Goal: Information Seeking & Learning: Learn about a topic

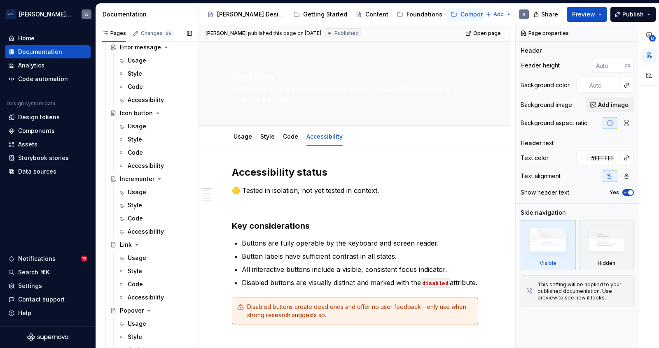
scroll to position [486, 0]
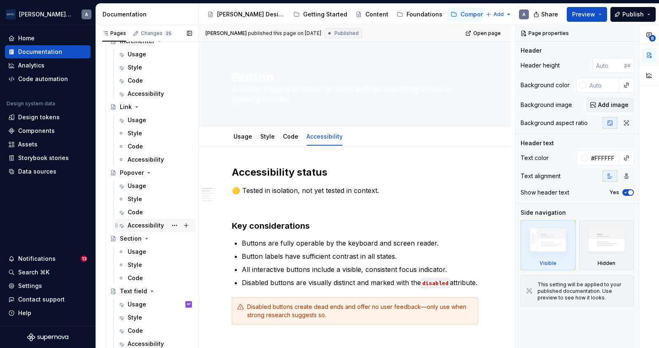
click at [141, 228] on div "Accessibility" at bounding box center [146, 225] width 36 height 8
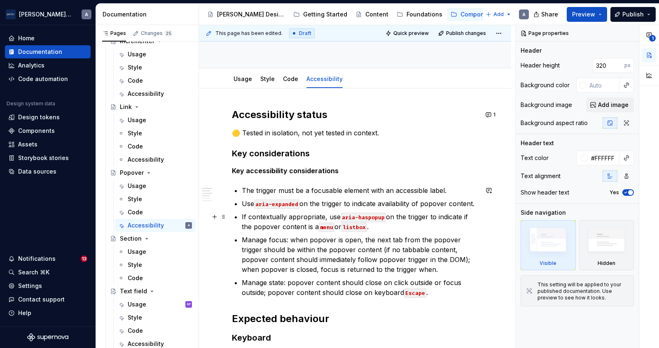
scroll to position [121, 0]
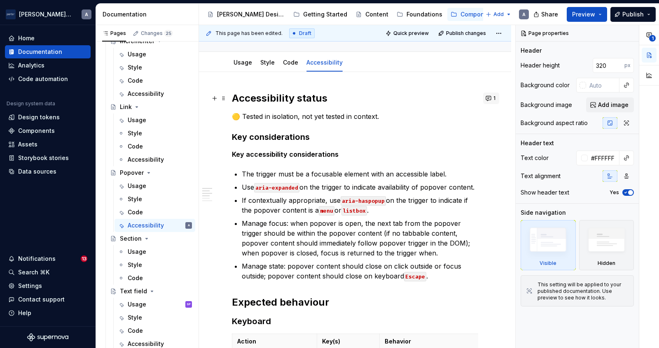
click at [493, 100] on button "1" at bounding box center [491, 99] width 16 height 12
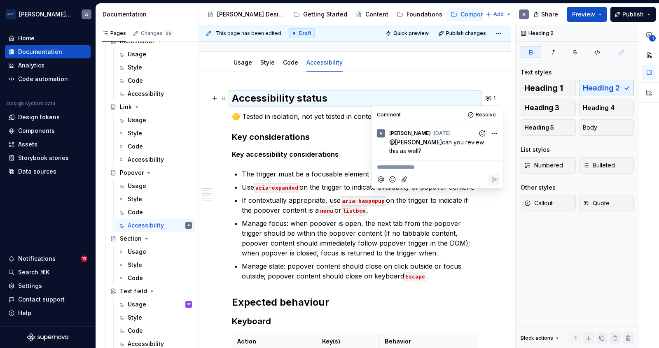
click at [426, 205] on p "If contextually appropriate, use aria-haspopup on the trigger to indicate if th…" at bounding box center [360, 206] width 236 height 20
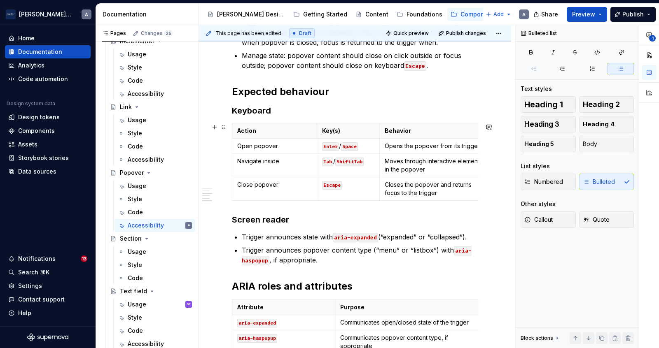
scroll to position [0, 0]
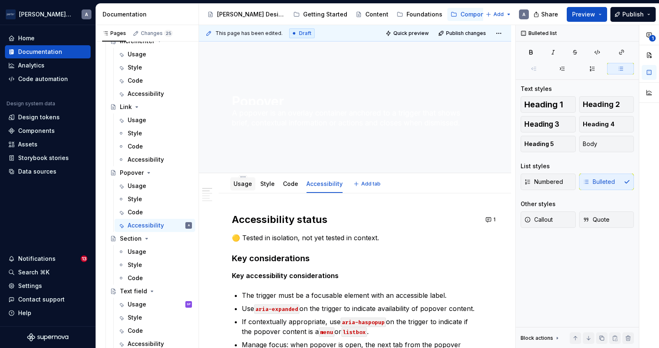
click at [240, 183] on link "Usage" at bounding box center [242, 183] width 19 height 7
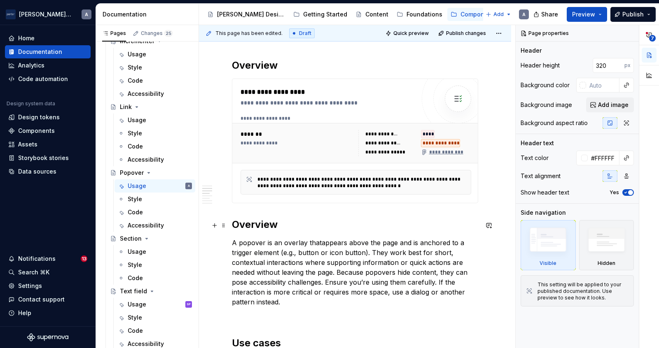
scroll to position [56, 0]
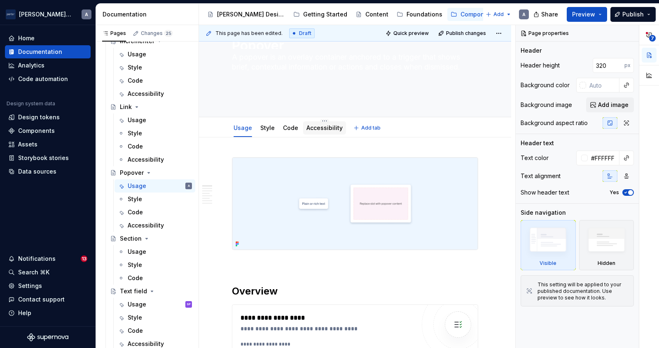
click at [328, 135] on div at bounding box center [324, 135] width 43 height 1
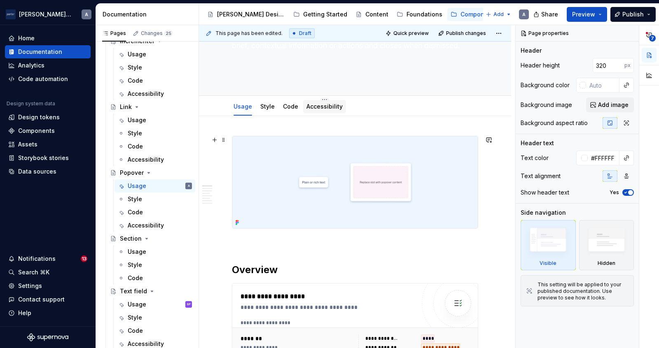
scroll to position [71, 0]
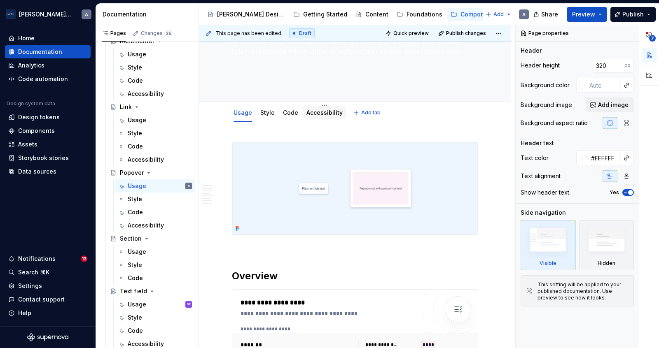
click at [324, 115] on link "Accessibility" at bounding box center [324, 112] width 36 height 7
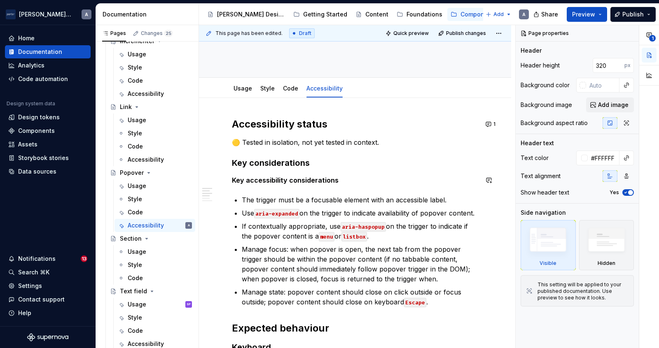
scroll to position [97, 0]
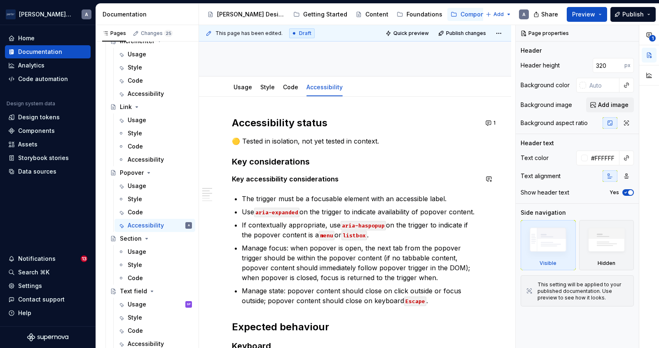
type textarea "*"
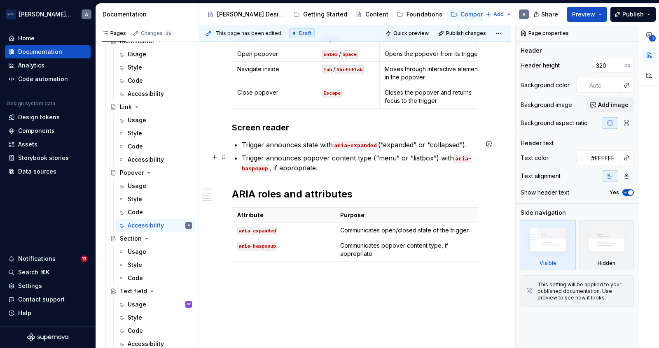
scroll to position [403, 0]
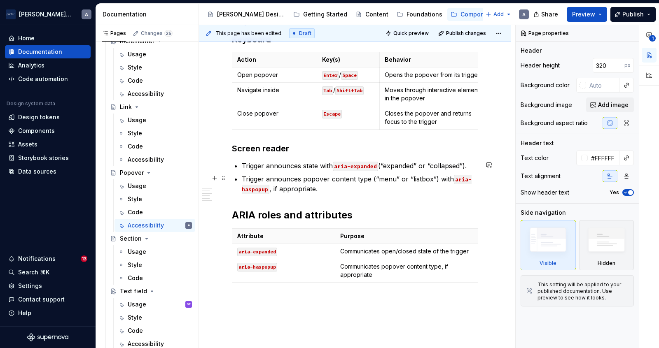
click at [328, 189] on p "Trigger announces popover content type (“menu” or “listbox”) with aria-haspopup…" at bounding box center [360, 184] width 236 height 20
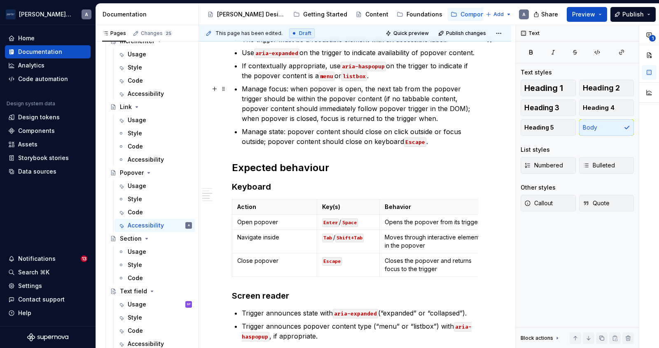
scroll to position [241, 0]
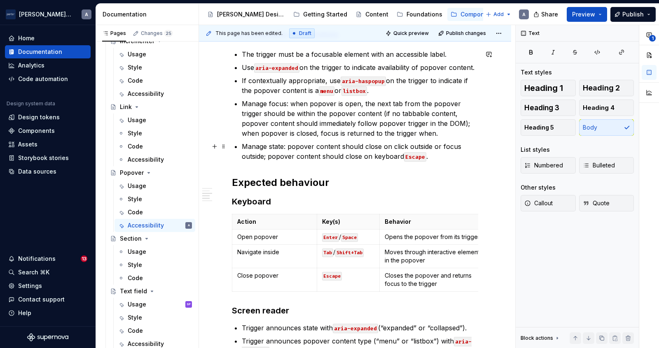
click at [431, 156] on p "Manage state: popover content should close on click outside or focus outside; p…" at bounding box center [360, 152] width 236 height 20
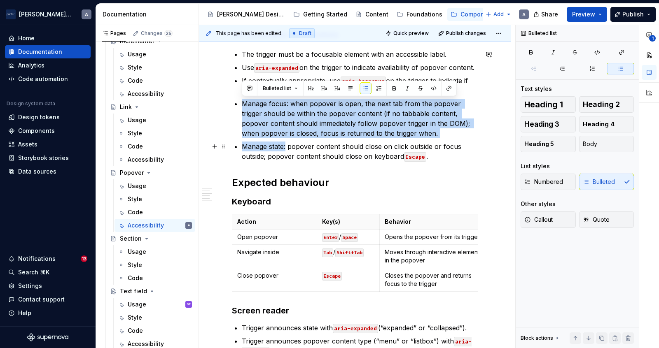
drag, startPoint x: 243, startPoint y: 103, endPoint x: 286, endPoint y: 143, distance: 59.4
click at [286, 143] on ul "The trigger must be a focusable element with an accessible label. Use aria-expa…" at bounding box center [360, 105] width 236 height 112
click at [256, 131] on p "Manage focus: when popover is open, the next tab from the popover trigger shoul…" at bounding box center [360, 119] width 236 height 40
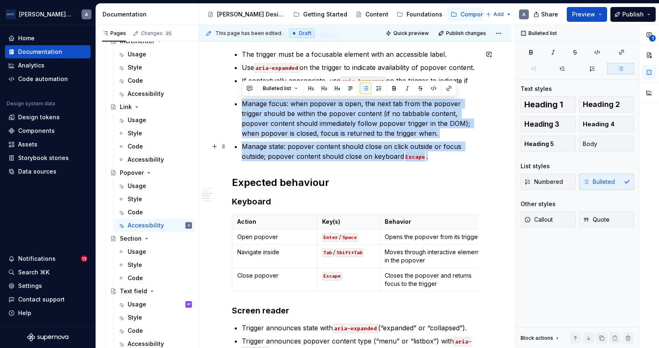
drag, startPoint x: 242, startPoint y: 100, endPoint x: 442, endPoint y: 159, distance: 207.8
click at [442, 159] on ul "The trigger must be a focusable element with an accessible label. Use aria-expa…" at bounding box center [360, 105] width 236 height 112
copy ul "Manage focus: when popover is open, the next tab from the popover trigger shoul…"
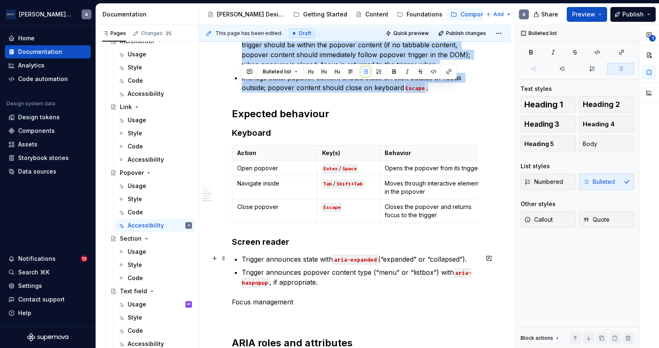
scroll to position [388, 0]
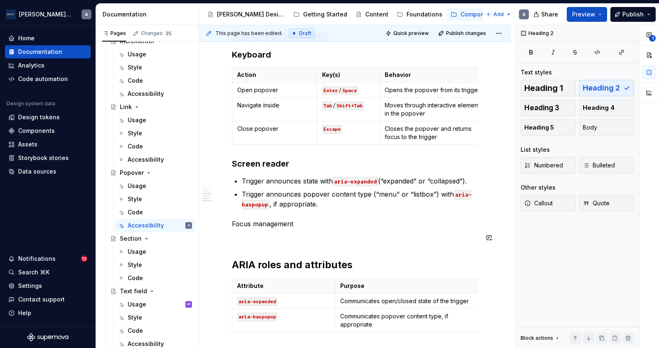
click at [268, 244] on div "Accessibility status 🟡 Tested in isolation, not yet tested in context. Key cons…" at bounding box center [355, 90] width 246 height 531
click at [263, 238] on p at bounding box center [355, 239] width 246 height 10
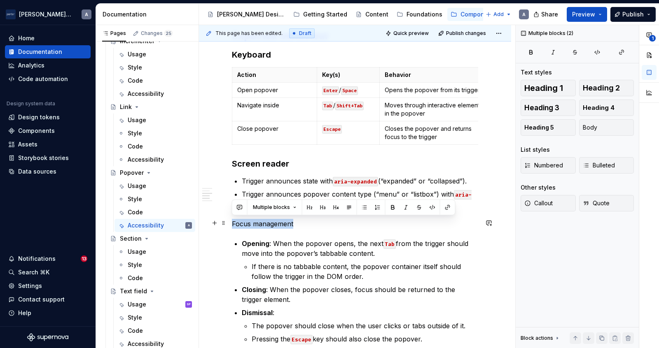
drag, startPoint x: 298, startPoint y: 228, endPoint x: 228, endPoint y: 224, distance: 70.1
click at [228, 224] on div "Accessibility status 🟡 Tested in isolation, not yet tested in context. Key cons…" at bounding box center [355, 187] width 312 height 765
click at [565, 109] on button "Heading 3" at bounding box center [547, 108] width 55 height 16
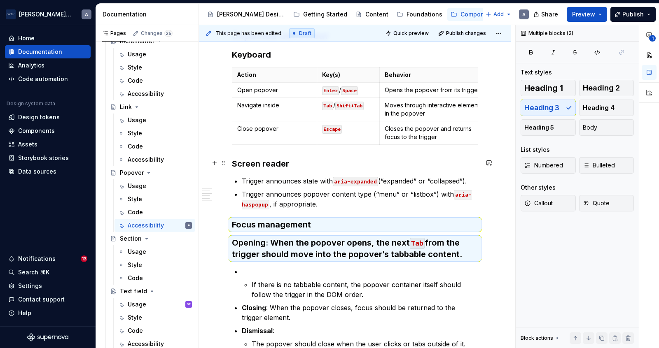
click at [251, 161] on h3 "Screen reader" at bounding box center [355, 164] width 246 height 12
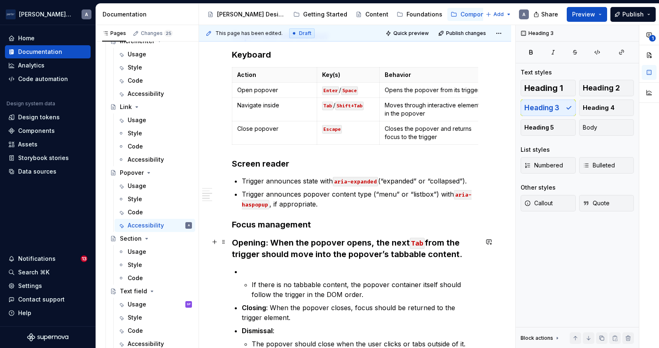
click at [233, 238] on strong "Opening" at bounding box center [249, 243] width 34 height 10
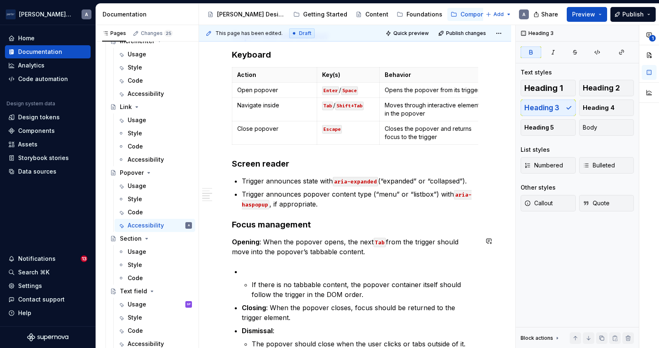
click at [277, 267] on p at bounding box center [360, 272] width 236 height 10
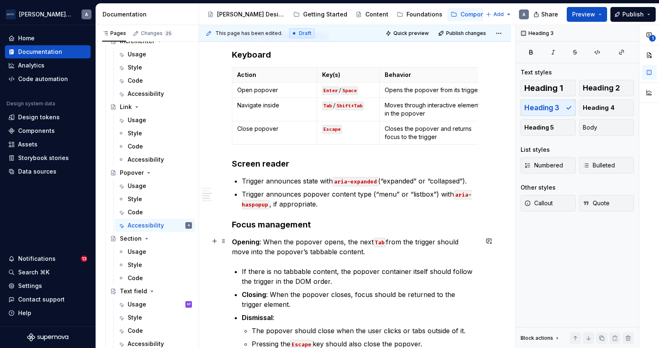
click at [232, 239] on strong "Opening" at bounding box center [246, 242] width 28 height 8
click at [599, 163] on span "Bulleted" at bounding box center [599, 165] width 32 height 8
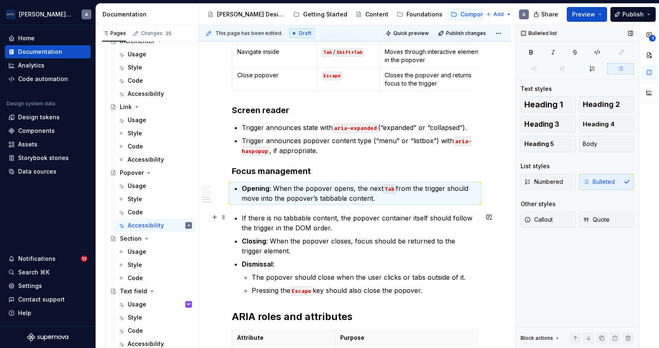
scroll to position [451, 0]
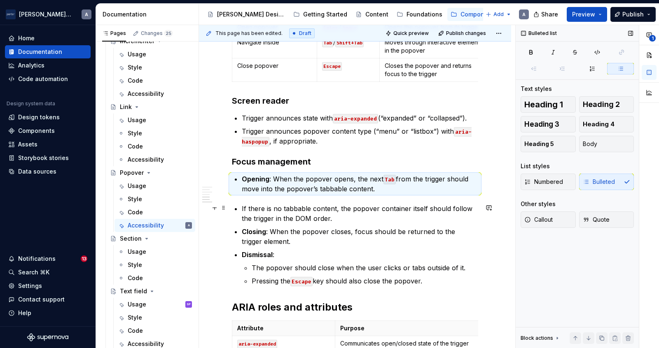
click at [242, 207] on p "If there is no tabbable content, the popover container itself should follow the…" at bounding box center [360, 214] width 236 height 20
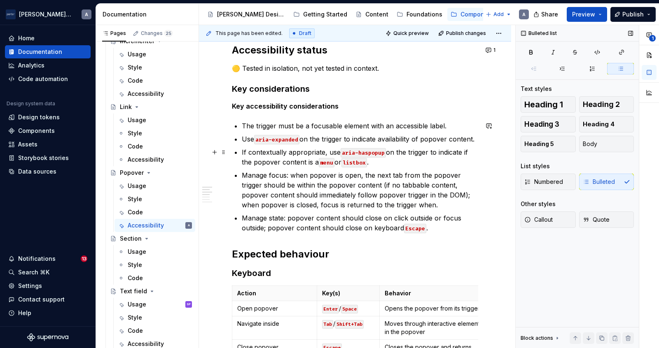
scroll to position [149, 0]
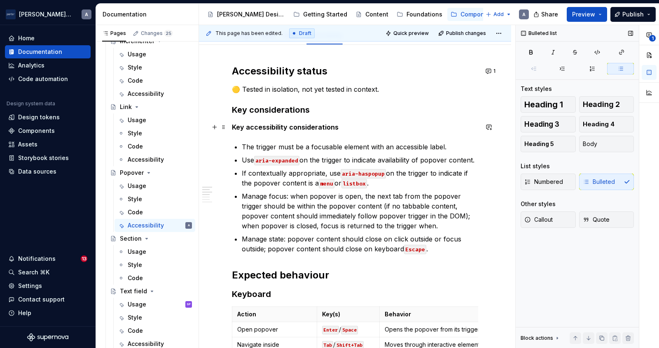
click at [254, 131] on p "Key accessibility considerations" at bounding box center [355, 127] width 246 height 10
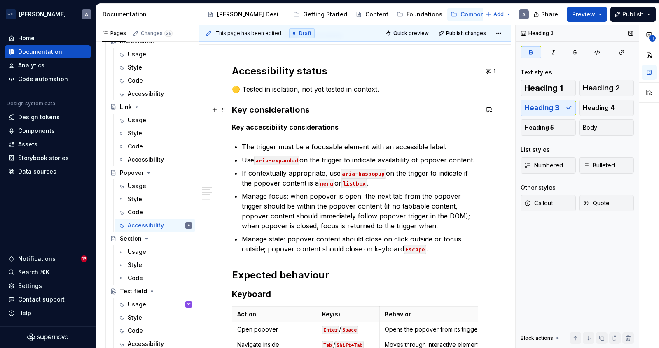
click at [256, 112] on strong "Key considerations" at bounding box center [271, 110] width 78 height 10
click at [264, 124] on strong "Key accessibility considerations" at bounding box center [285, 127] width 107 height 8
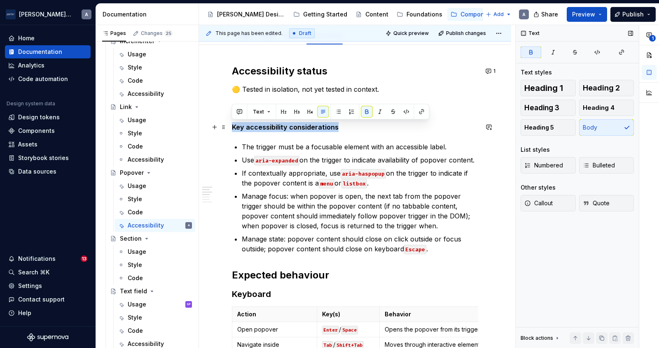
drag, startPoint x: 355, startPoint y: 125, endPoint x: 235, endPoint y: 126, distance: 120.2
click at [233, 126] on p "Key accessibility considerations" at bounding box center [355, 127] width 246 height 10
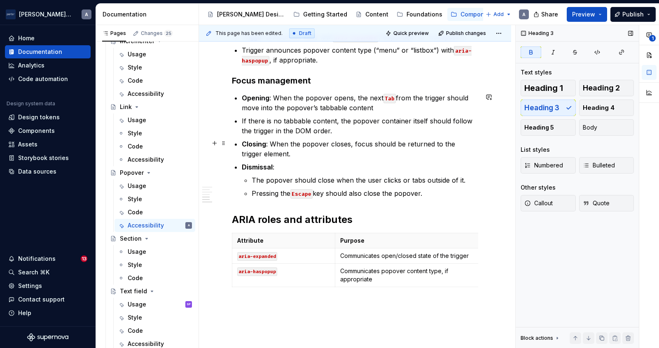
scroll to position [494, 0]
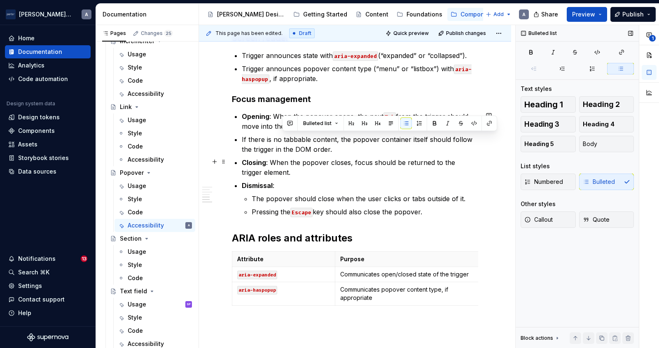
click at [307, 169] on p "Closing : When the popover closes, focus should be returned to the trigger elem…" at bounding box center [360, 168] width 236 height 20
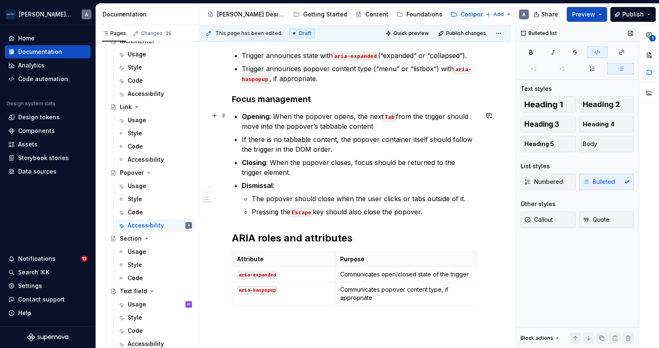
click at [394, 116] on p "Opening : When the popover opens, the next Tab from the trigger should move int…" at bounding box center [360, 122] width 236 height 20
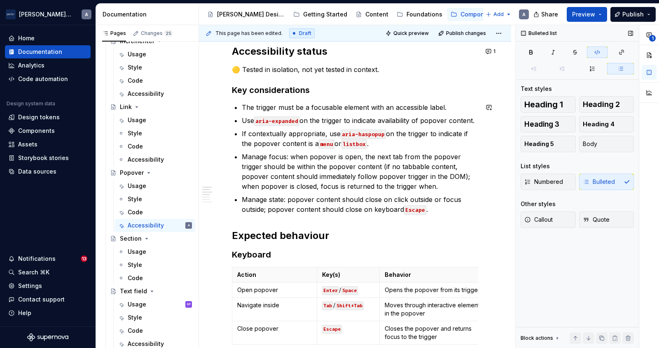
scroll to position [157, 0]
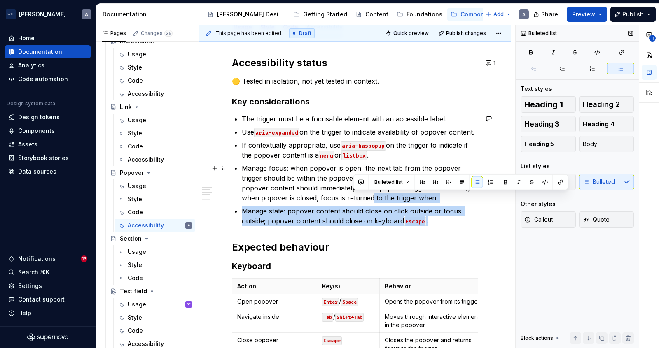
drag, startPoint x: 438, startPoint y: 221, endPoint x: 353, endPoint y: 196, distance: 88.8
click at [353, 196] on ul "The trigger must be a focusable element with an accessible label. Use aria-expa…" at bounding box center [360, 170] width 236 height 112
click at [305, 207] on p "Manage state: popover content should close on click outside or focus outside; p…" at bounding box center [360, 216] width 236 height 20
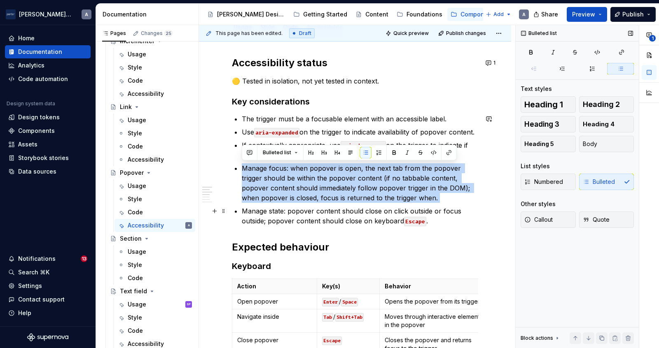
drag, startPoint x: 241, startPoint y: 170, endPoint x: 311, endPoint y: 204, distance: 77.7
click at [337, 202] on p "Manage focus: when popover is open, the next tab from the popover trigger shoul…" at bounding box center [360, 183] width 236 height 40
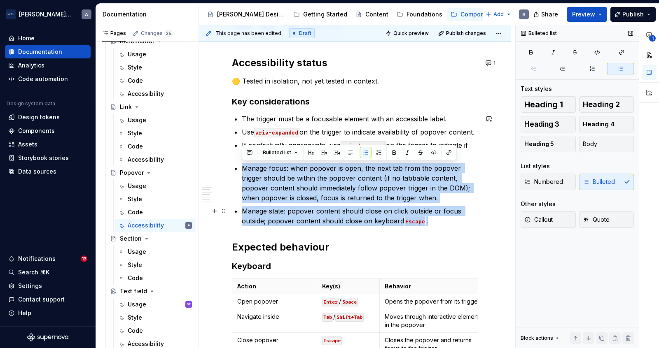
drag, startPoint x: 242, startPoint y: 168, endPoint x: 438, endPoint y: 220, distance: 202.8
click at [438, 220] on ul "The trigger must be a focusable element with an accessible label. Use aria-expa…" at bounding box center [360, 170] width 236 height 112
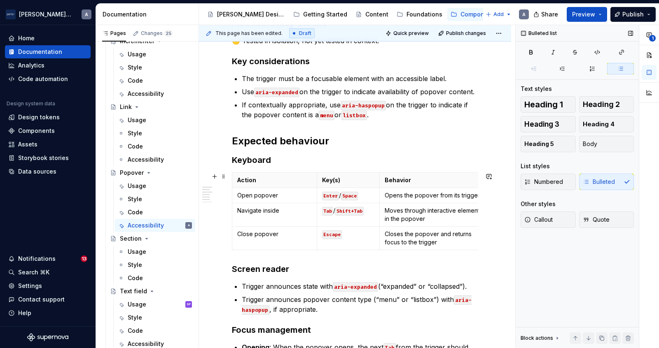
scroll to position [192, 0]
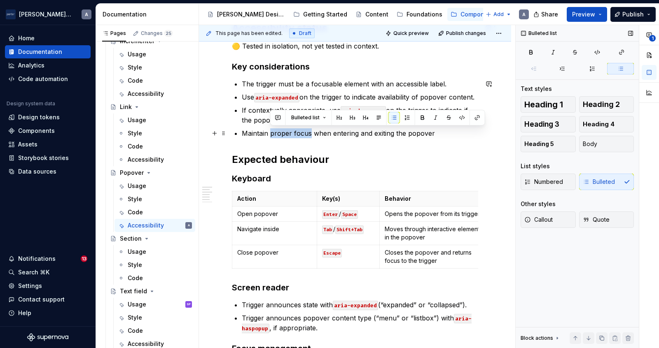
drag, startPoint x: 270, startPoint y: 133, endPoint x: 309, endPoint y: 135, distance: 38.8
click at [309, 135] on p "Maintain proper focus when entering and exiting the popover" at bounding box center [360, 133] width 236 height 10
click at [474, 119] on button "button" at bounding box center [477, 118] width 12 height 12
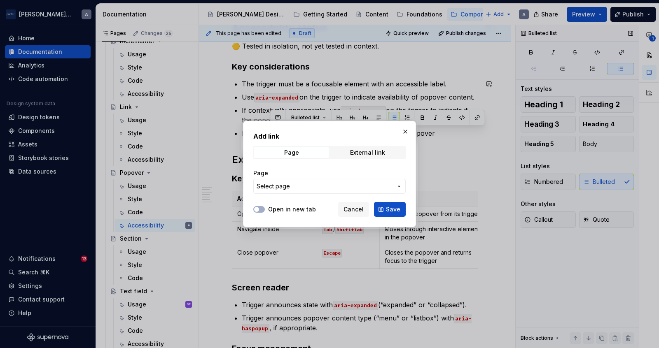
click at [307, 184] on span "Select page" at bounding box center [324, 186] width 136 height 8
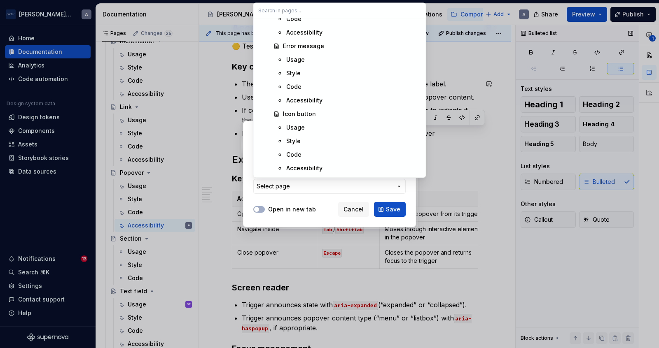
scroll to position [797, 0]
click at [299, 215] on div "Add link Page External link Page Select page Open in new tab Cancel Save" at bounding box center [329, 174] width 659 height 348
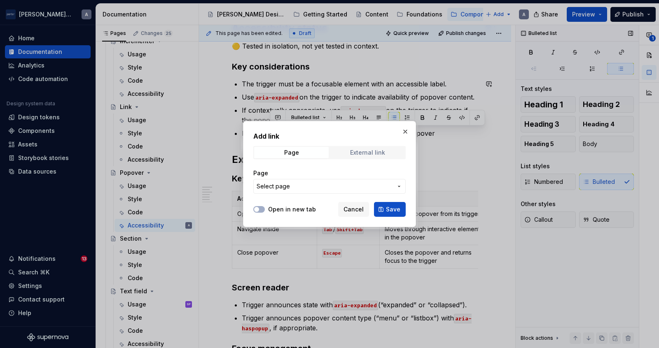
click at [348, 153] on span "External link" at bounding box center [367, 153] width 75 height 12
click at [405, 134] on button "button" at bounding box center [405, 132] width 12 height 12
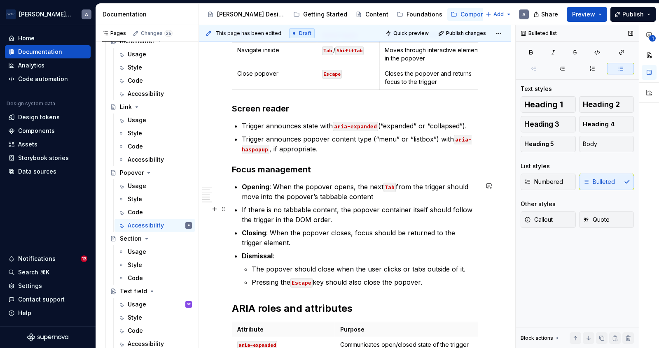
scroll to position [385, 0]
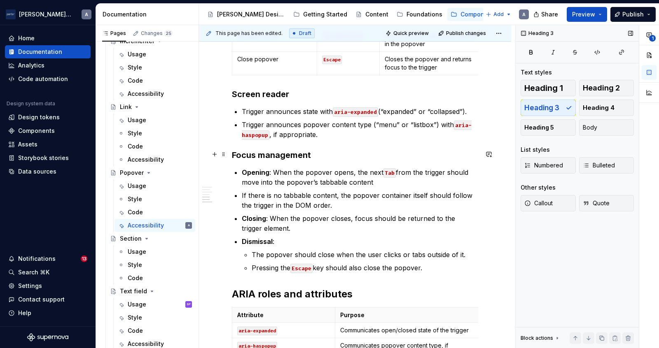
click at [246, 152] on h3 "Focus management" at bounding box center [355, 155] width 246 height 12
click at [251, 151] on h3 "Focus management" at bounding box center [355, 155] width 246 height 12
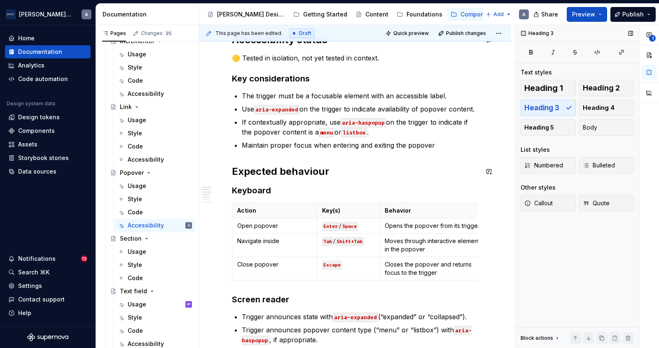
scroll to position [173, 0]
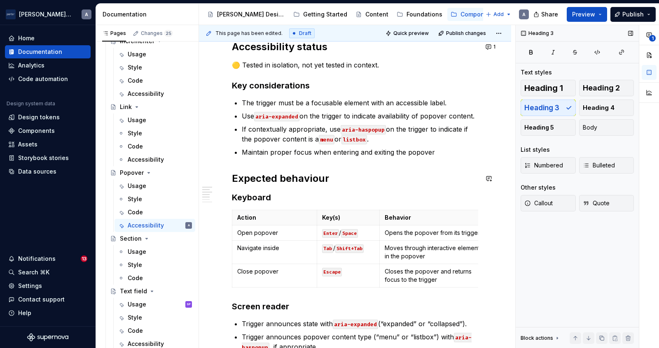
click at [258, 167] on div "Accessibility status 🟡 Tested in isolation, not yet tested in context. Key cons…" at bounding box center [355, 318] width 246 height 557
click at [257, 162] on div "Accessibility status 🟡 Tested in isolation, not yet tested in context. Key cons…" at bounding box center [355, 318] width 246 height 557
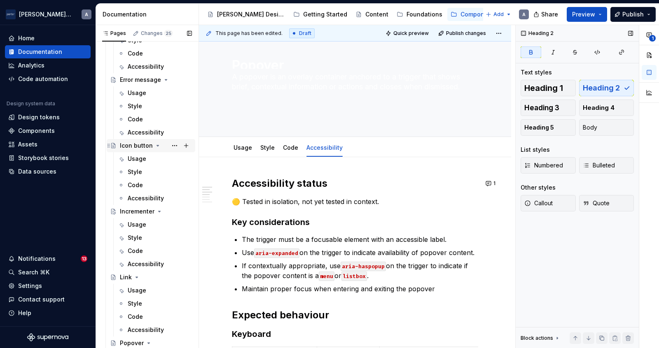
scroll to position [295, 0]
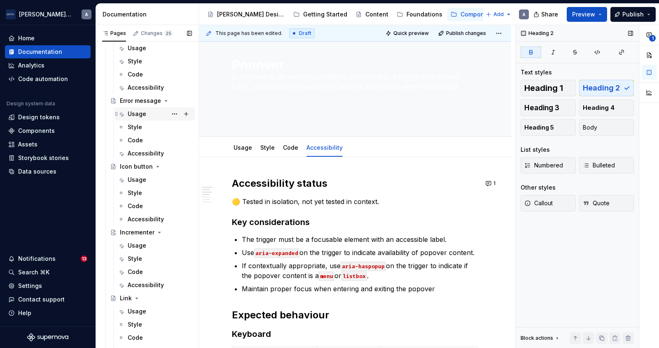
click at [133, 119] on div "Usage" at bounding box center [160, 114] width 64 height 12
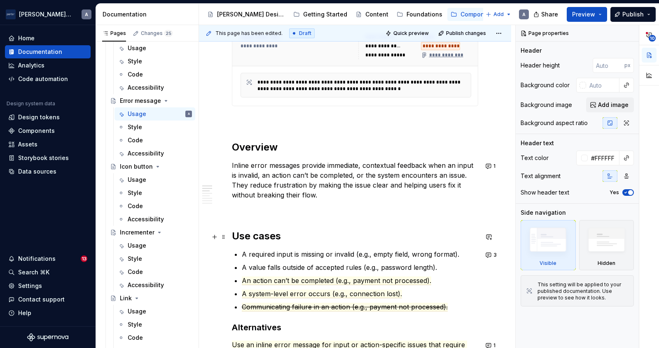
scroll to position [319, 0]
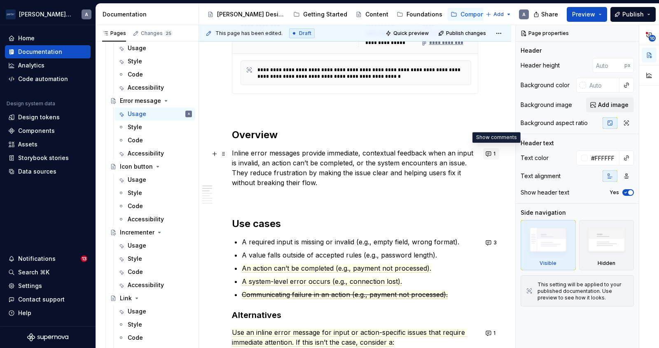
click at [499, 156] on button "1" at bounding box center [491, 154] width 16 height 12
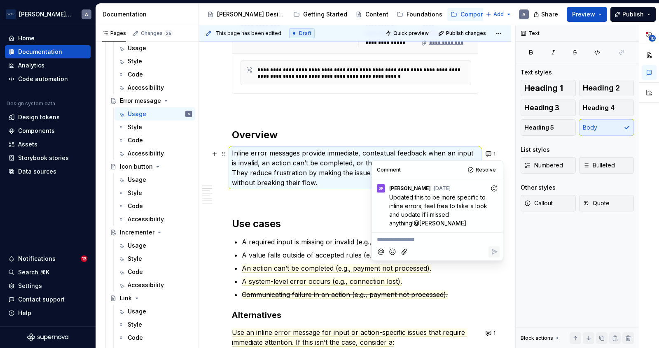
click at [434, 152] on p "Inline error messages provide immediate, contextual feedback when an input is i…" at bounding box center [355, 168] width 246 height 40
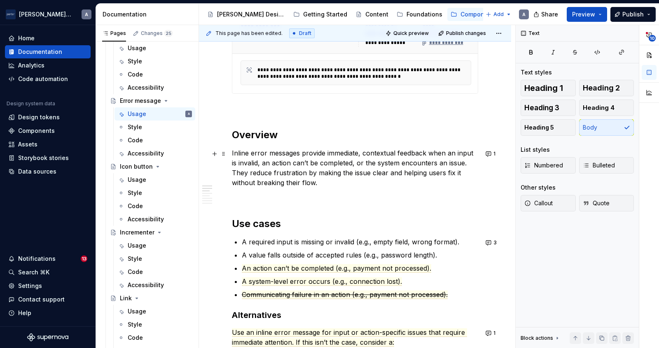
scroll to position [385, 0]
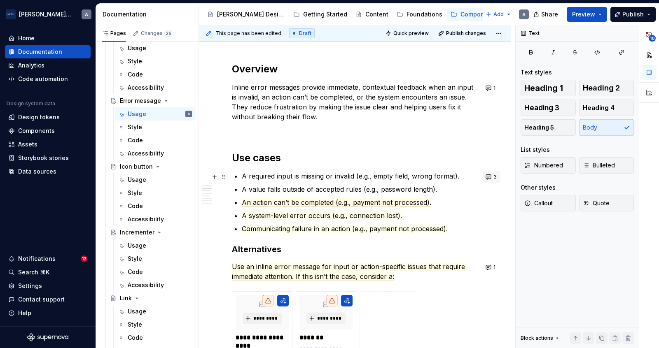
click at [496, 175] on span "3" at bounding box center [494, 177] width 3 height 7
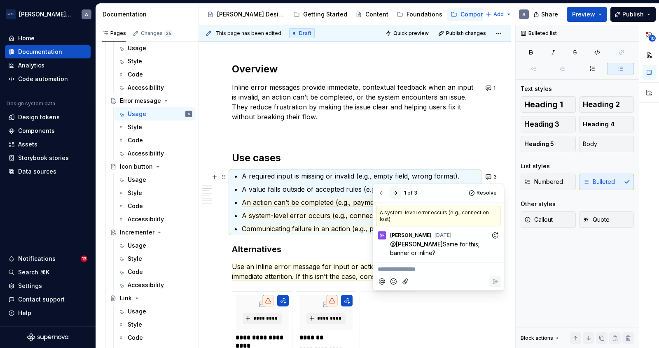
click at [396, 195] on button "button" at bounding box center [395, 193] width 12 height 12
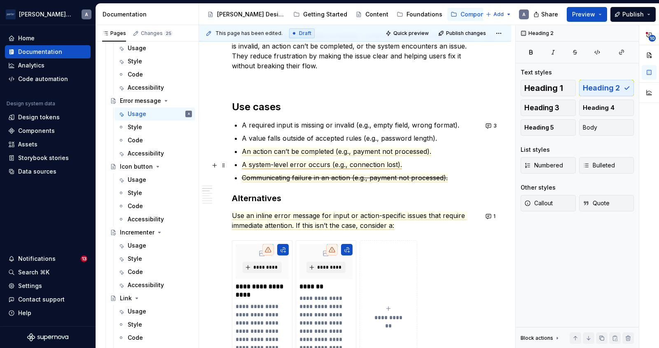
scroll to position [465, 0]
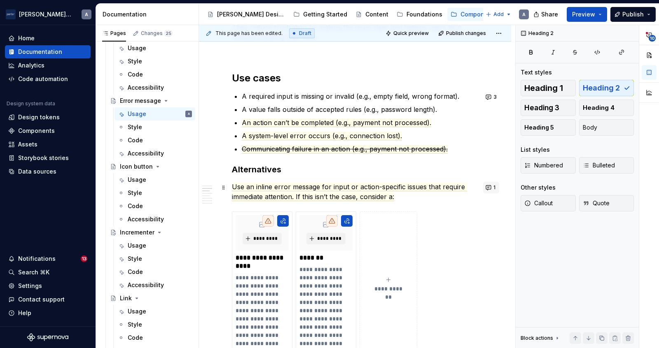
click at [489, 185] on button "1" at bounding box center [491, 188] width 16 height 12
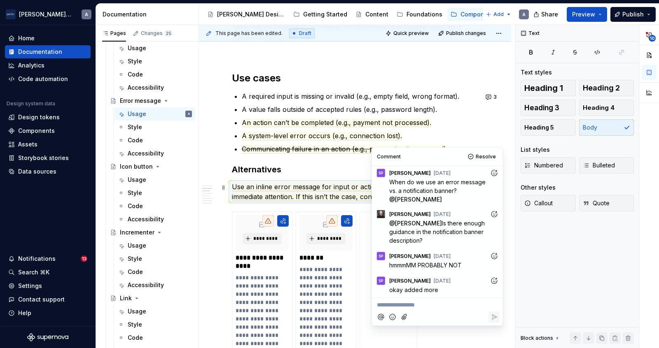
scroll to position [630, 0]
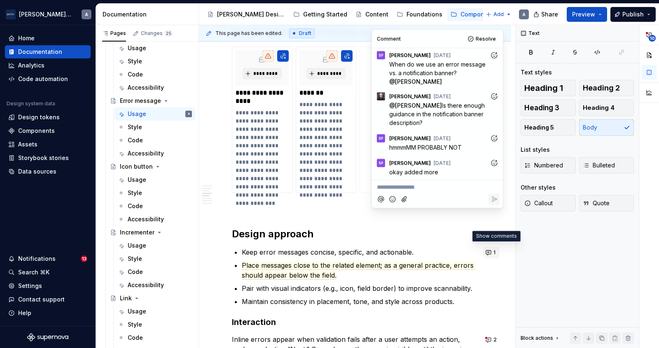
click at [492, 250] on button "1" at bounding box center [491, 253] width 16 height 12
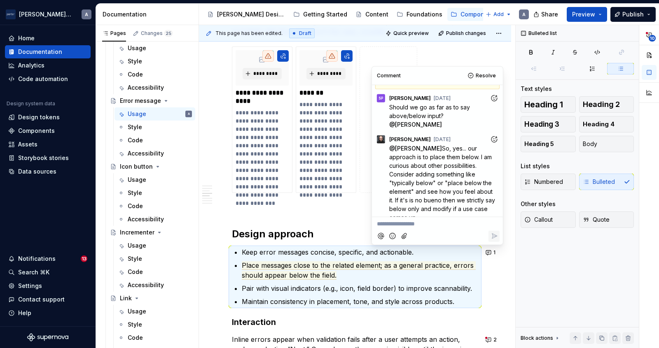
scroll to position [0, 0]
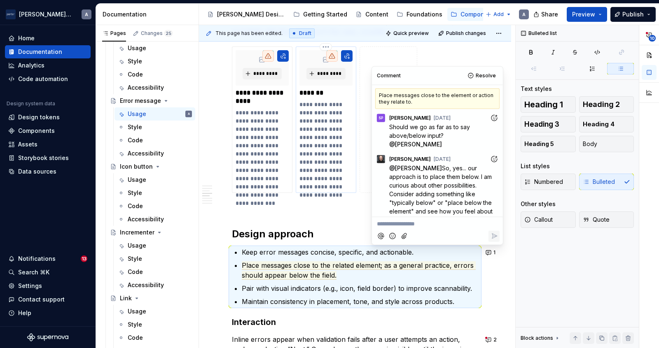
click at [337, 196] on p "**********" at bounding box center [325, 149] width 53 height 99
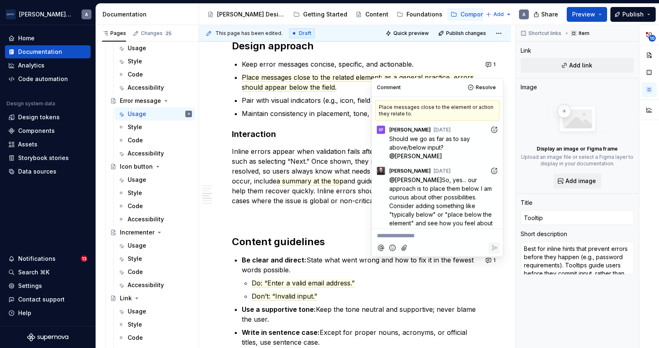
scroll to position [825, 0]
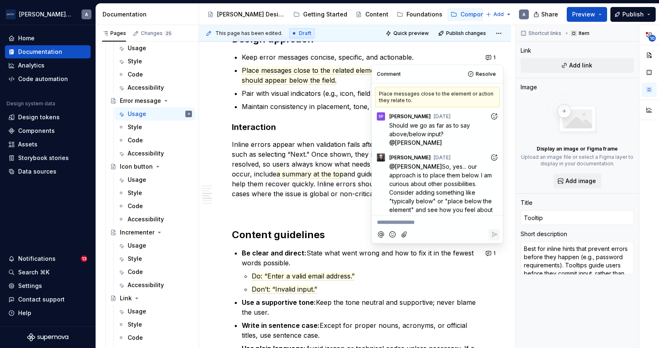
click at [295, 182] on p "Inline errors appear when validation fails after a user attempts an action, suc…" at bounding box center [355, 169] width 246 height 59
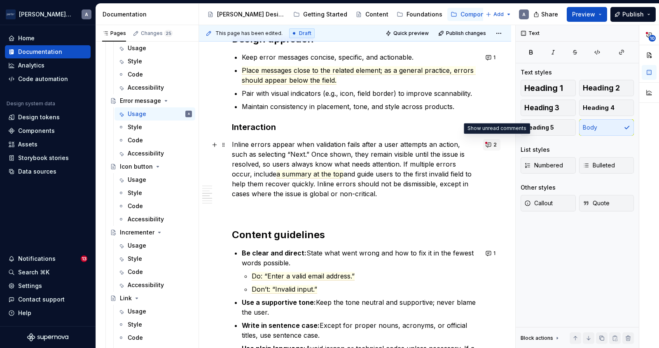
click at [493, 147] on button "2" at bounding box center [491, 145] width 17 height 12
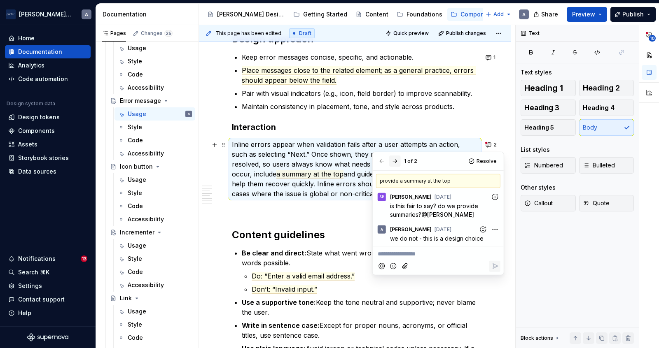
click at [398, 162] on button "button" at bounding box center [395, 162] width 12 height 12
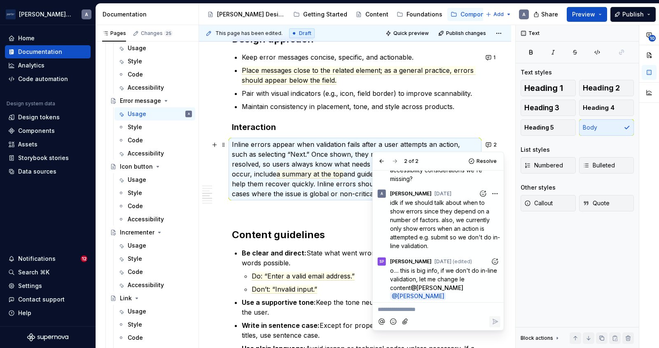
scroll to position [0, 0]
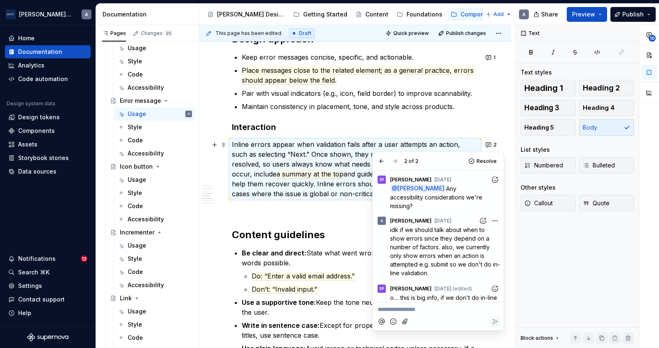
click at [323, 169] on p "Inline errors appear when validation fails after a user attempts an action, suc…" at bounding box center [355, 169] width 246 height 59
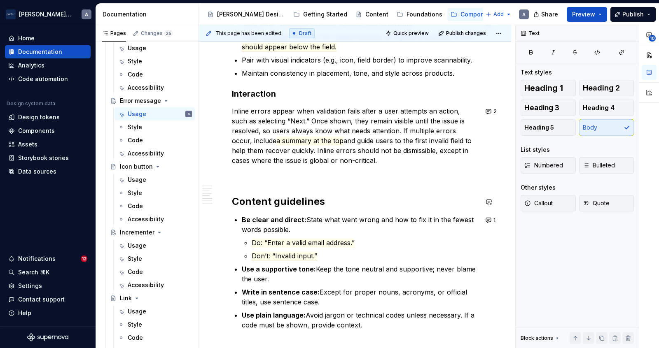
scroll to position [874, 0]
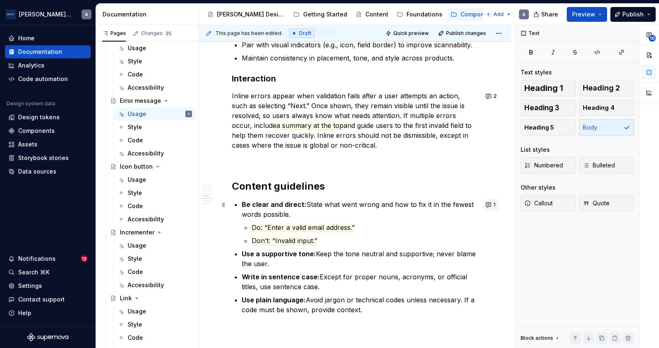
click at [495, 207] on span "1" at bounding box center [494, 205] width 2 height 7
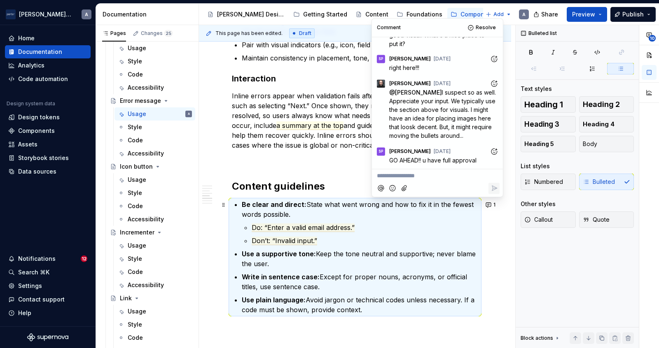
scroll to position [0, 0]
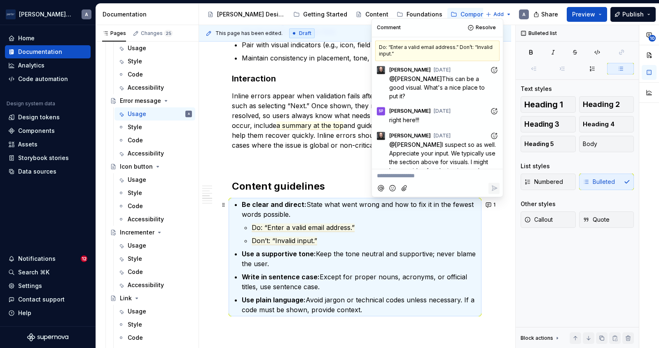
click at [348, 103] on p "Inline errors appear when validation fails after a user attempts an action, suc…" at bounding box center [355, 120] width 246 height 59
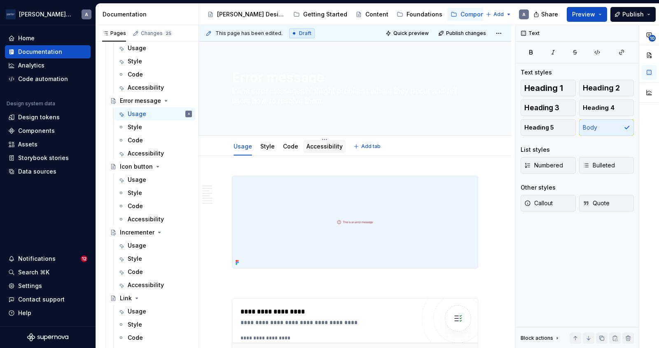
click at [303, 149] on div "Accessibility" at bounding box center [324, 146] width 43 height 13
click at [315, 148] on link "Accessibility" at bounding box center [324, 146] width 36 height 7
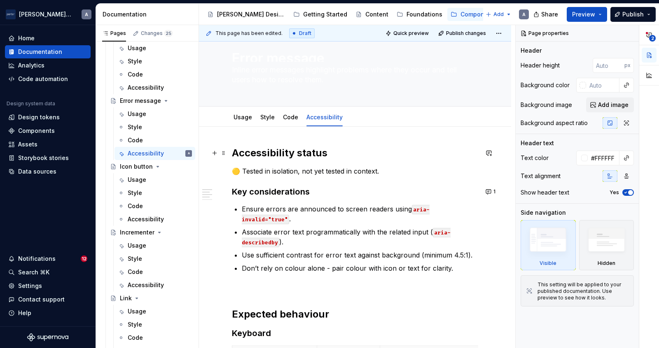
scroll to position [54, 0]
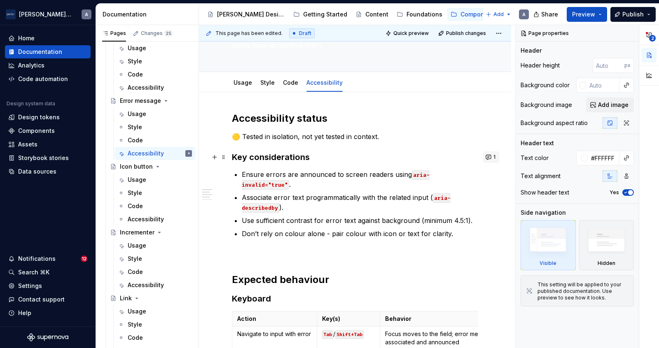
click at [490, 161] on button "1" at bounding box center [491, 157] width 16 height 12
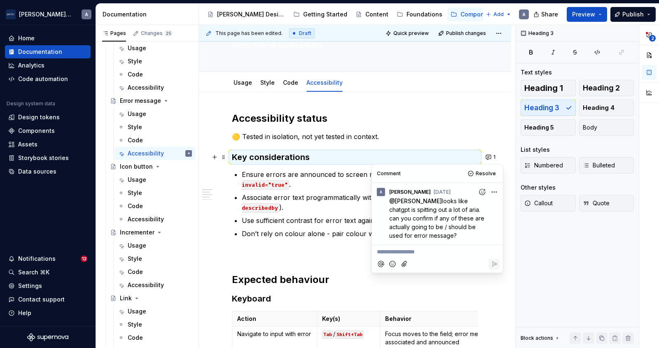
click at [315, 202] on ul "Ensure errors are announced to screen readers using aria-invalid="true" . Assoc…" at bounding box center [360, 204] width 236 height 69
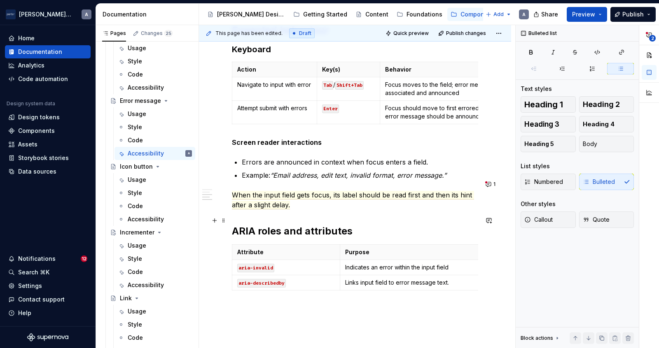
scroll to position [305, 0]
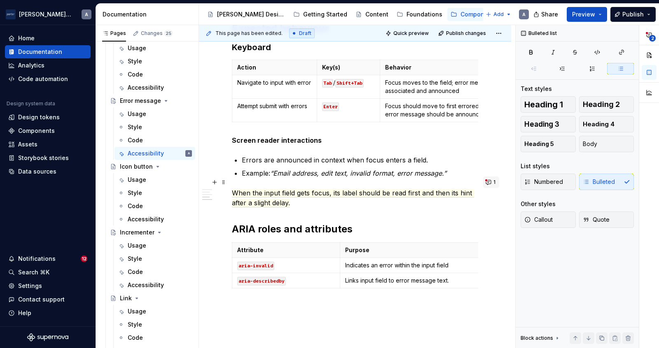
click at [495, 178] on button "1" at bounding box center [491, 183] width 16 height 12
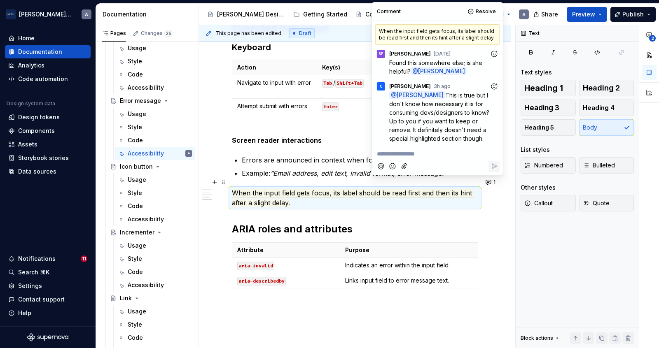
type textarea "*"
click at [337, 169] on em "“Email address, edit text, invalid format, error message.”" at bounding box center [358, 173] width 176 height 8
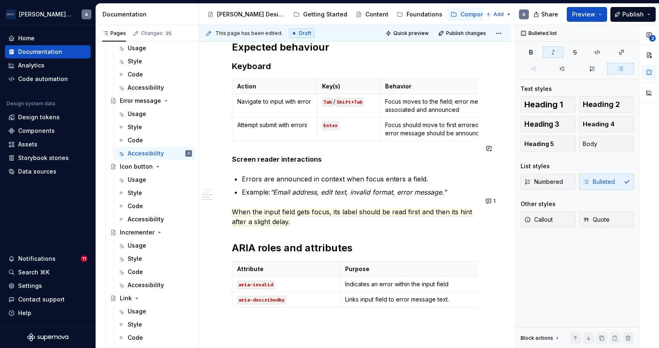
scroll to position [285, 0]
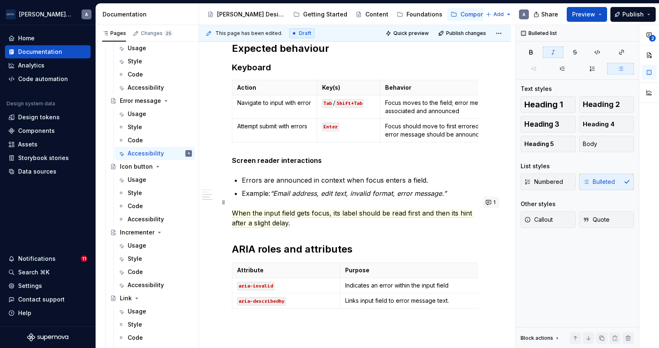
click at [488, 206] on button "1" at bounding box center [491, 203] width 16 height 12
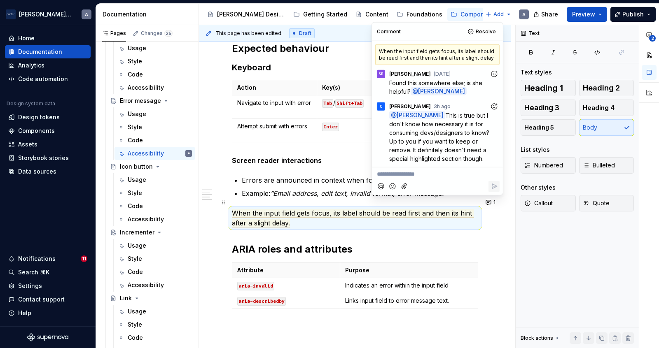
click at [456, 173] on p "**********" at bounding box center [437, 174] width 121 height 9
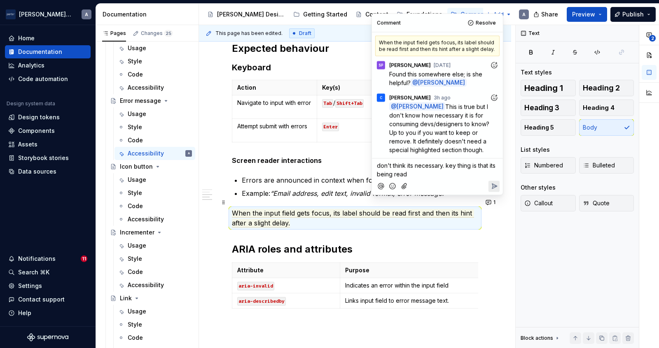
click at [495, 190] on button "Reply" at bounding box center [493, 186] width 11 height 11
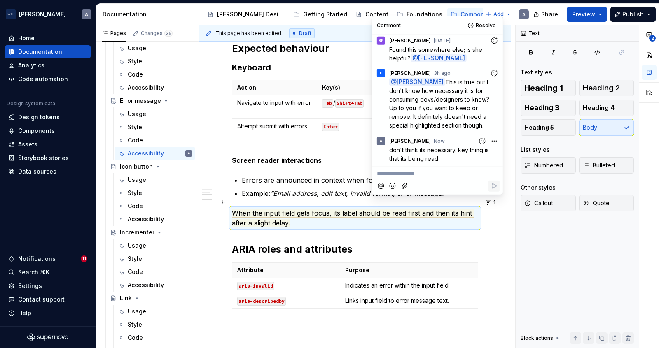
click at [343, 210] on p "When the input field gets focus, its label should be read first and then its hi…" at bounding box center [355, 218] width 246 height 20
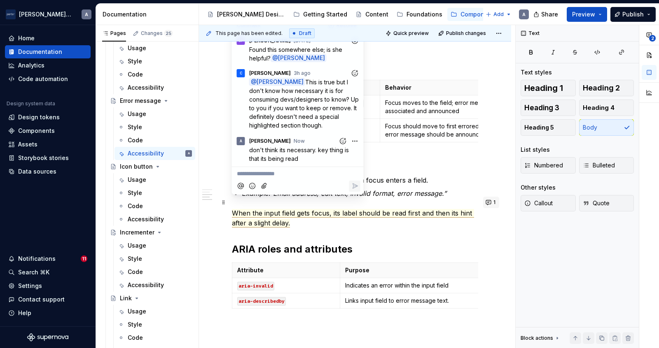
click at [492, 204] on button "1" at bounding box center [491, 203] width 16 height 12
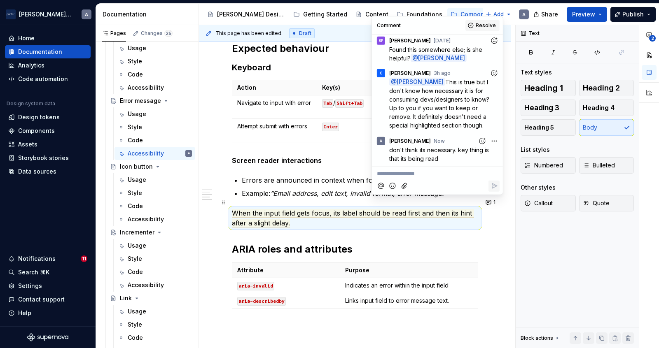
click at [474, 23] on button "Resolve" at bounding box center [482, 26] width 34 height 12
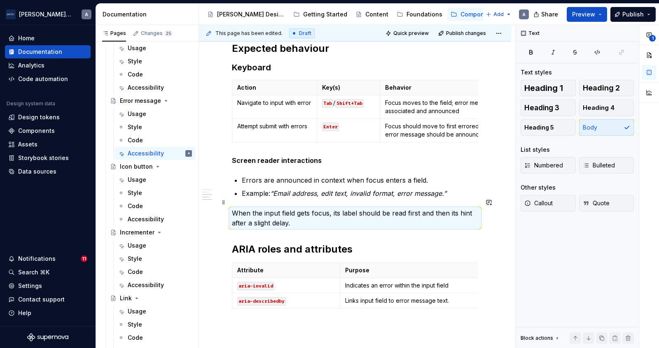
click at [293, 209] on p "When the input field gets focus, its label should be read first and then its hi…" at bounding box center [355, 218] width 246 height 20
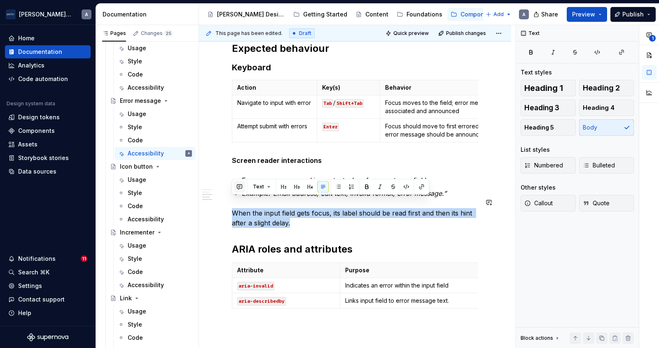
drag, startPoint x: 293, startPoint y: 217, endPoint x: 234, endPoint y: 192, distance: 63.8
click at [234, 192] on div "Accessibility status 🟡 Tested in isolation, not yet tested in context. Key cons…" at bounding box center [355, 106] width 246 height 451
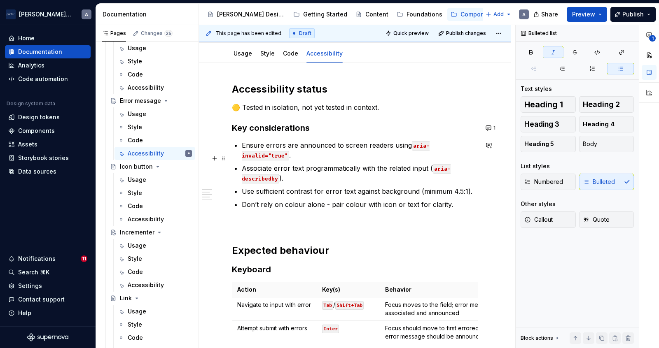
scroll to position [77, 0]
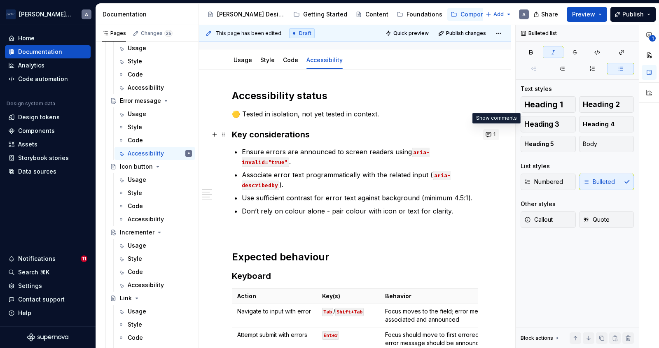
click at [497, 129] on button "1" at bounding box center [491, 135] width 16 height 12
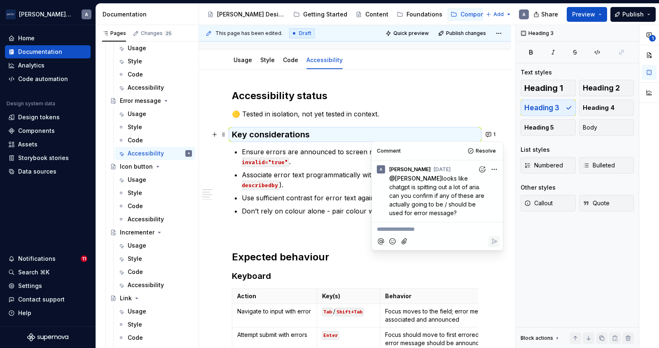
type textarea "*"
click at [314, 177] on p "Associate error text programmatically with the related input ( aria-describedby…" at bounding box center [360, 180] width 236 height 20
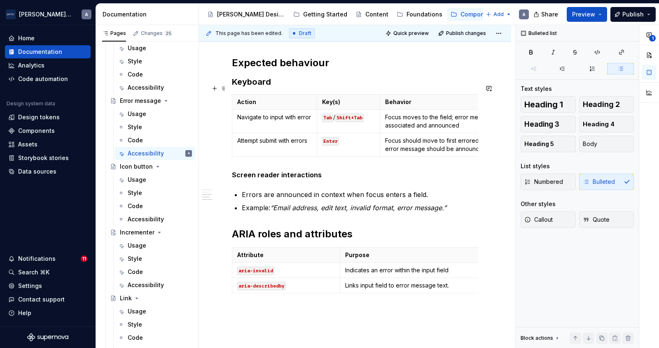
scroll to position [342, 0]
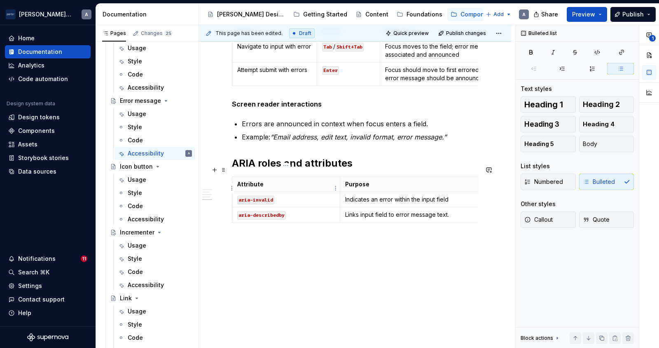
click at [295, 196] on p "aria-invalid" at bounding box center [286, 200] width 98 height 8
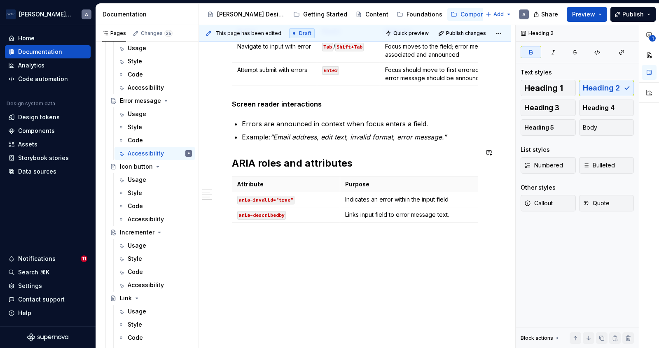
click at [331, 138] on div "Accessibility status 🟡 Tested in isolation, not yet tested in context. Key cons…" at bounding box center [355, 35] width 246 height 422
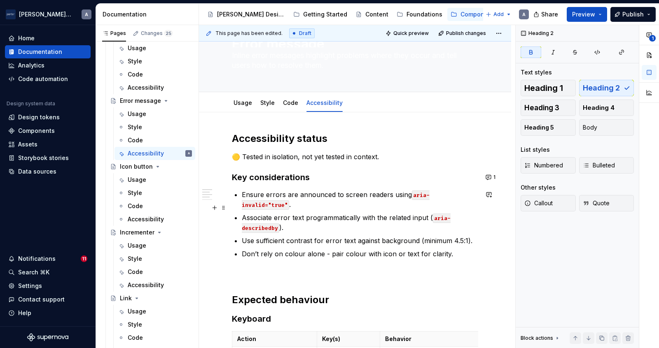
scroll to position [9, 0]
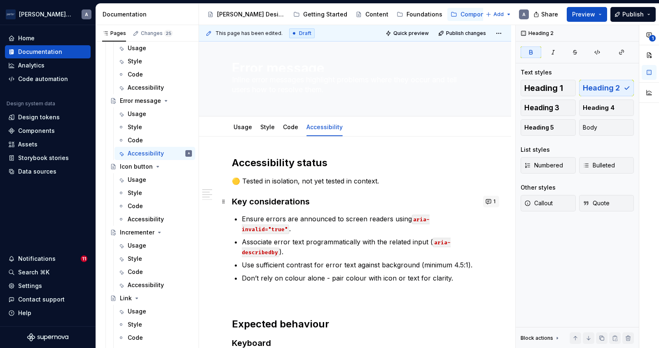
click at [496, 204] on button "1" at bounding box center [491, 202] width 16 height 12
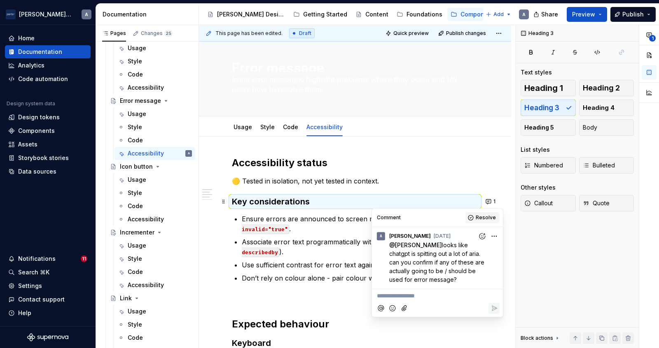
click at [476, 213] on button "Resolve" at bounding box center [482, 218] width 34 height 12
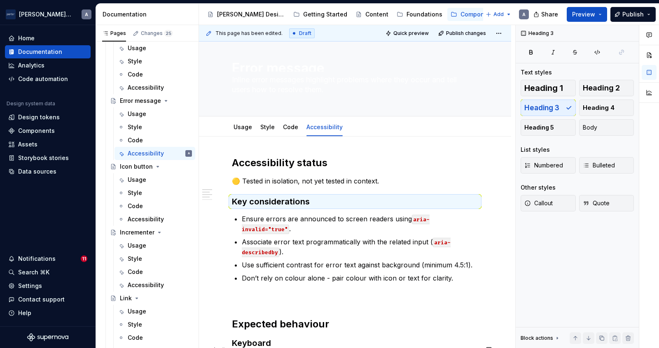
scroll to position [0, 0]
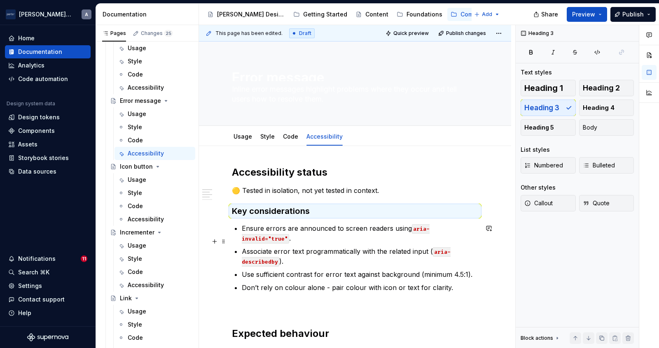
type textarea "*"
